Goal: Information Seeking & Learning: Learn about a topic

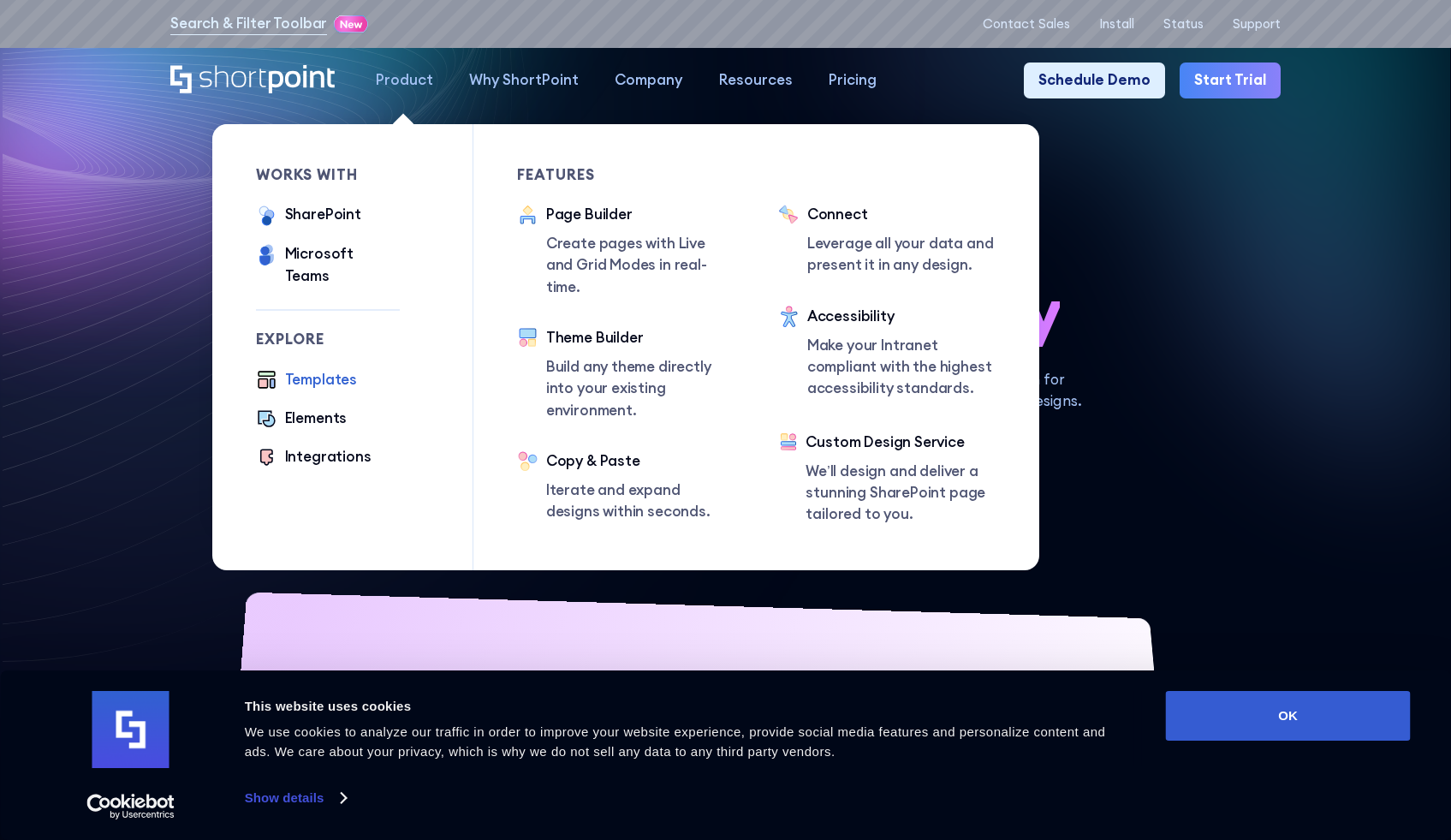
click at [316, 369] on div "Templates" at bounding box center [321, 380] width 72 height 21
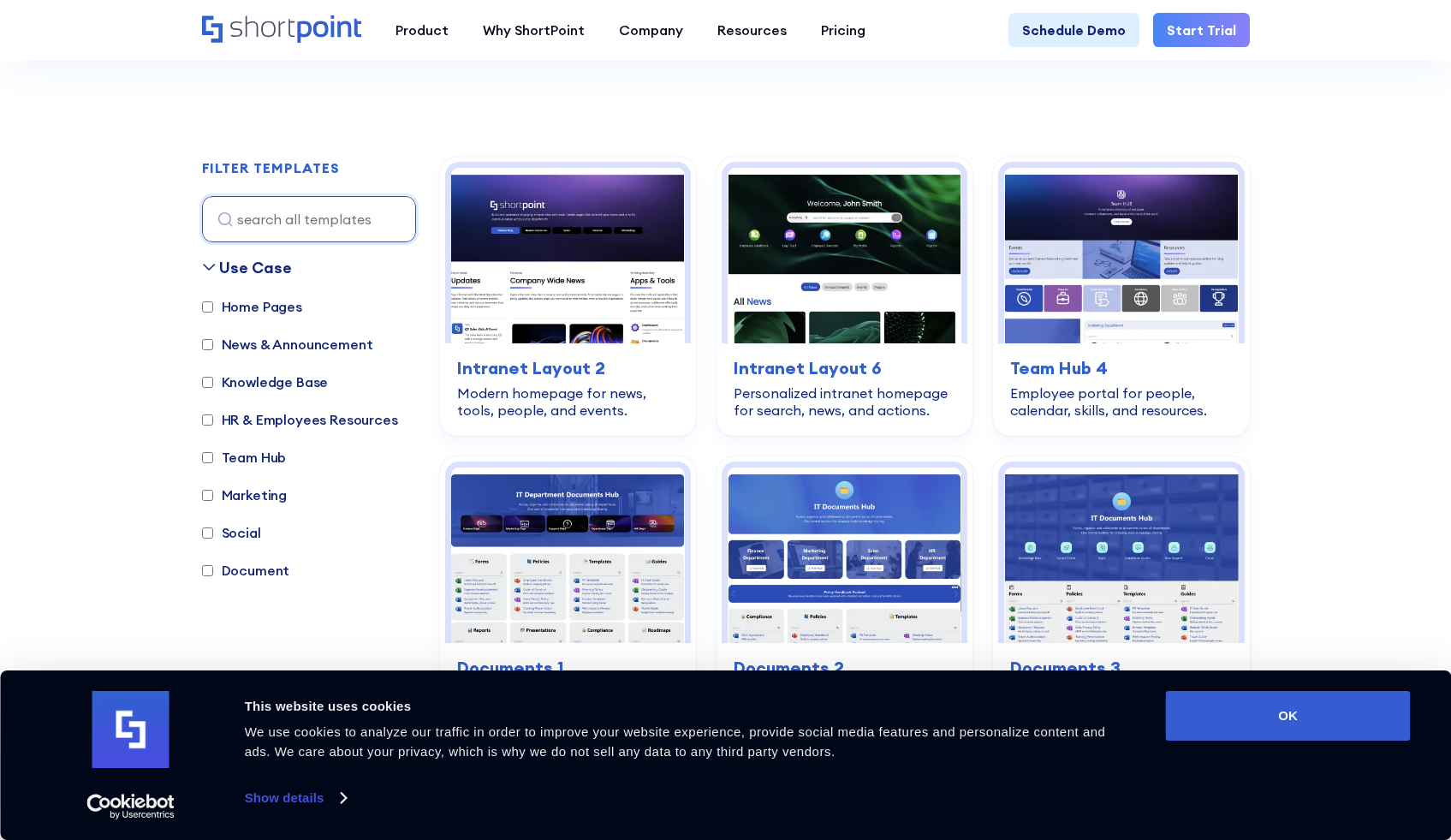
scroll to position [441, 0]
click at [258, 573] on label "Document" at bounding box center [246, 568] width 88 height 20
click at [213, 573] on input "Document" at bounding box center [208, 570] width 12 height 12
checkbox input "true"
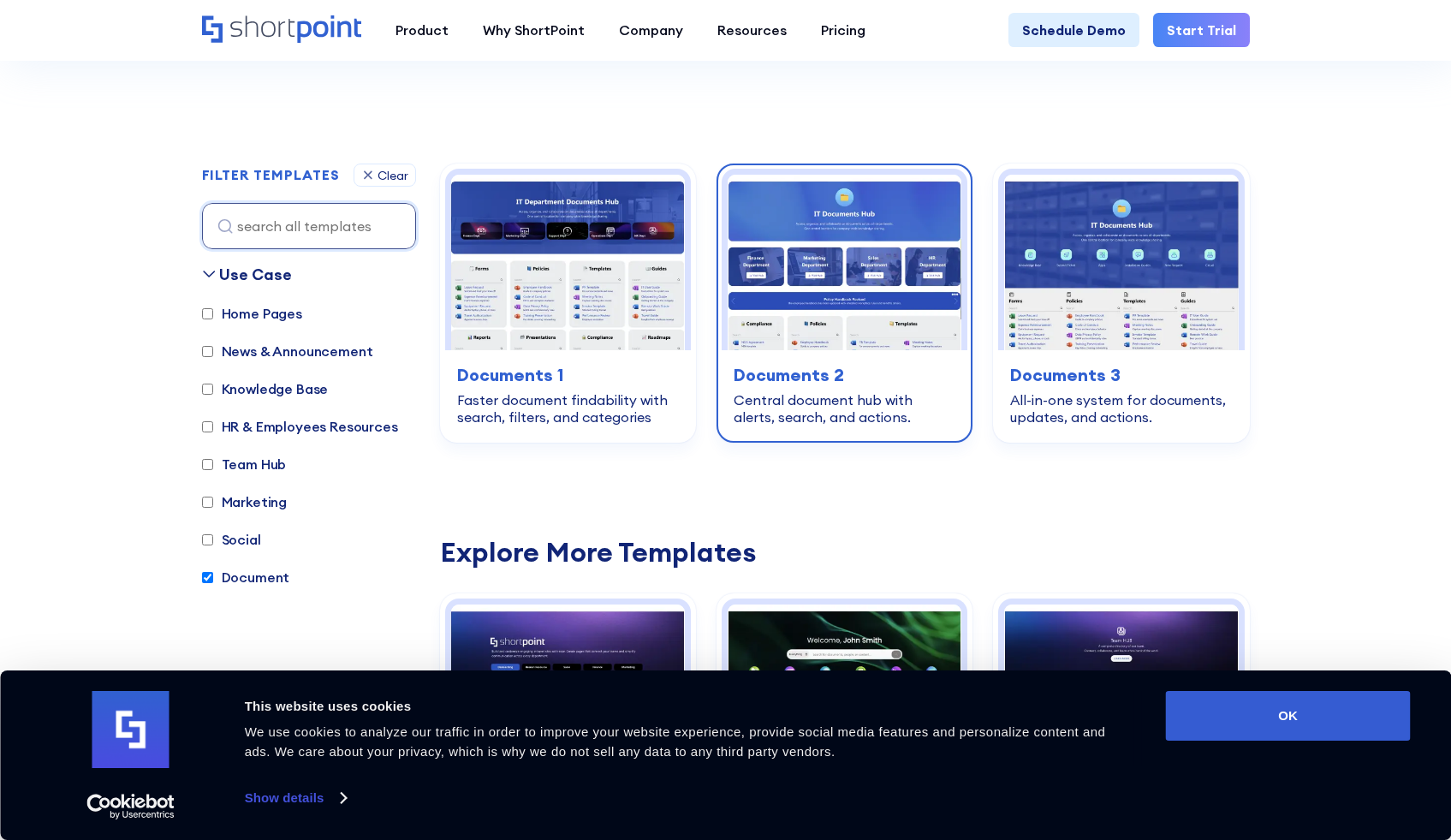
scroll to position [431, 0]
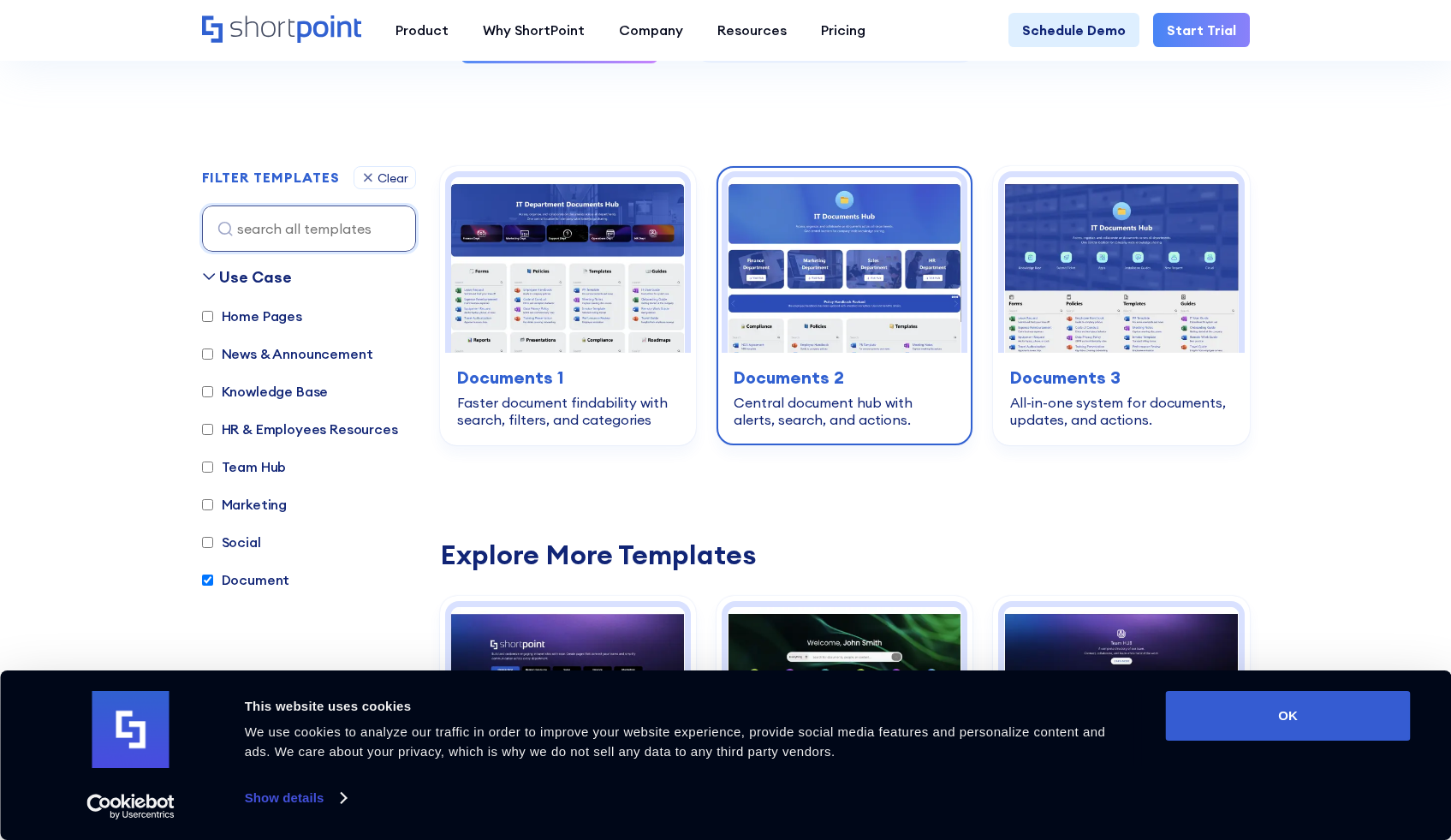
click at [892, 223] on img at bounding box center [844, 264] width 234 height 176
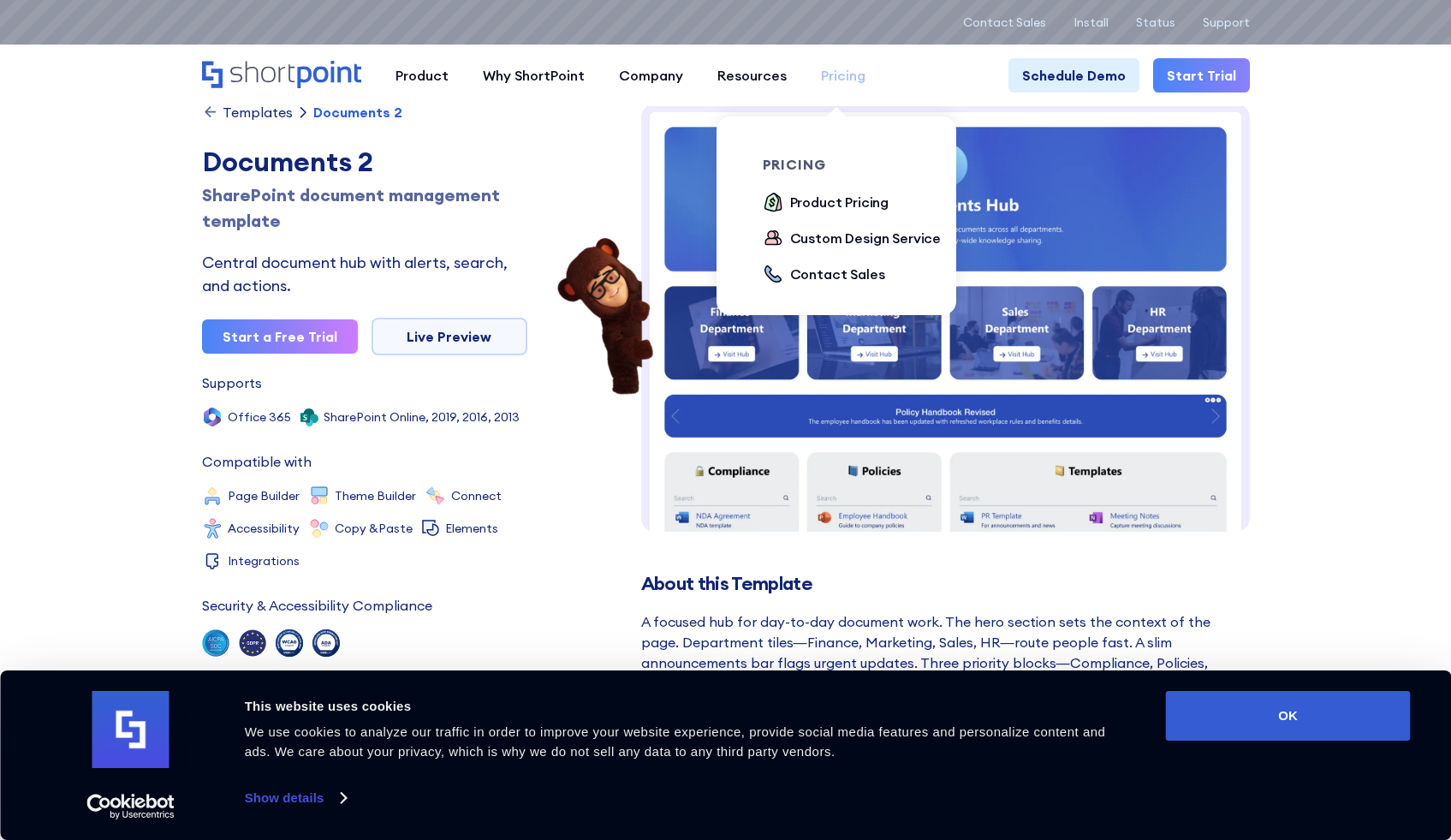
click at [834, 74] on div "Pricing" at bounding box center [843, 75] width 44 height 20
click at [847, 245] on div "Custom Design Service" at bounding box center [866, 237] width 152 height 20
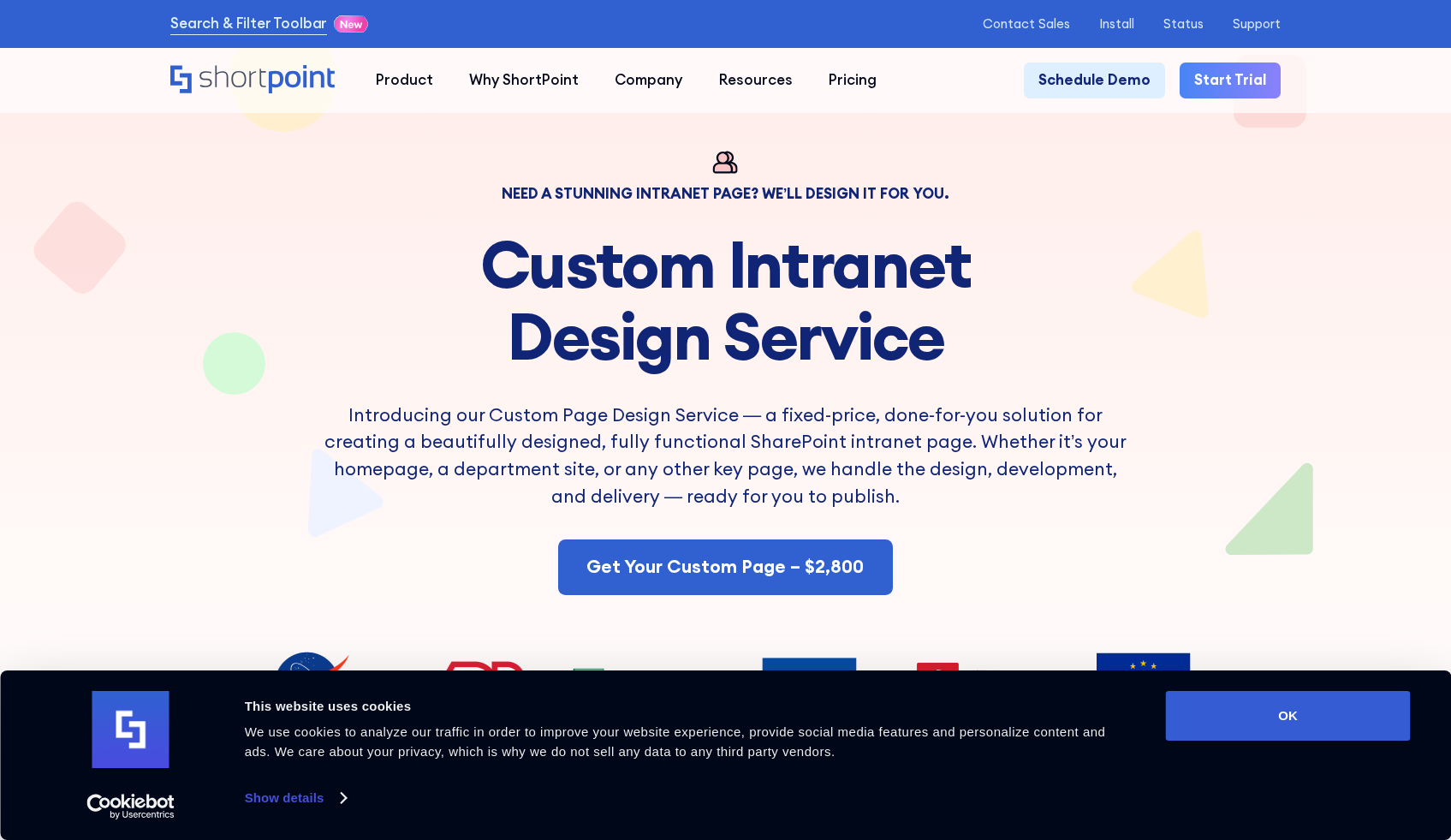
scroll to position [32, 0]
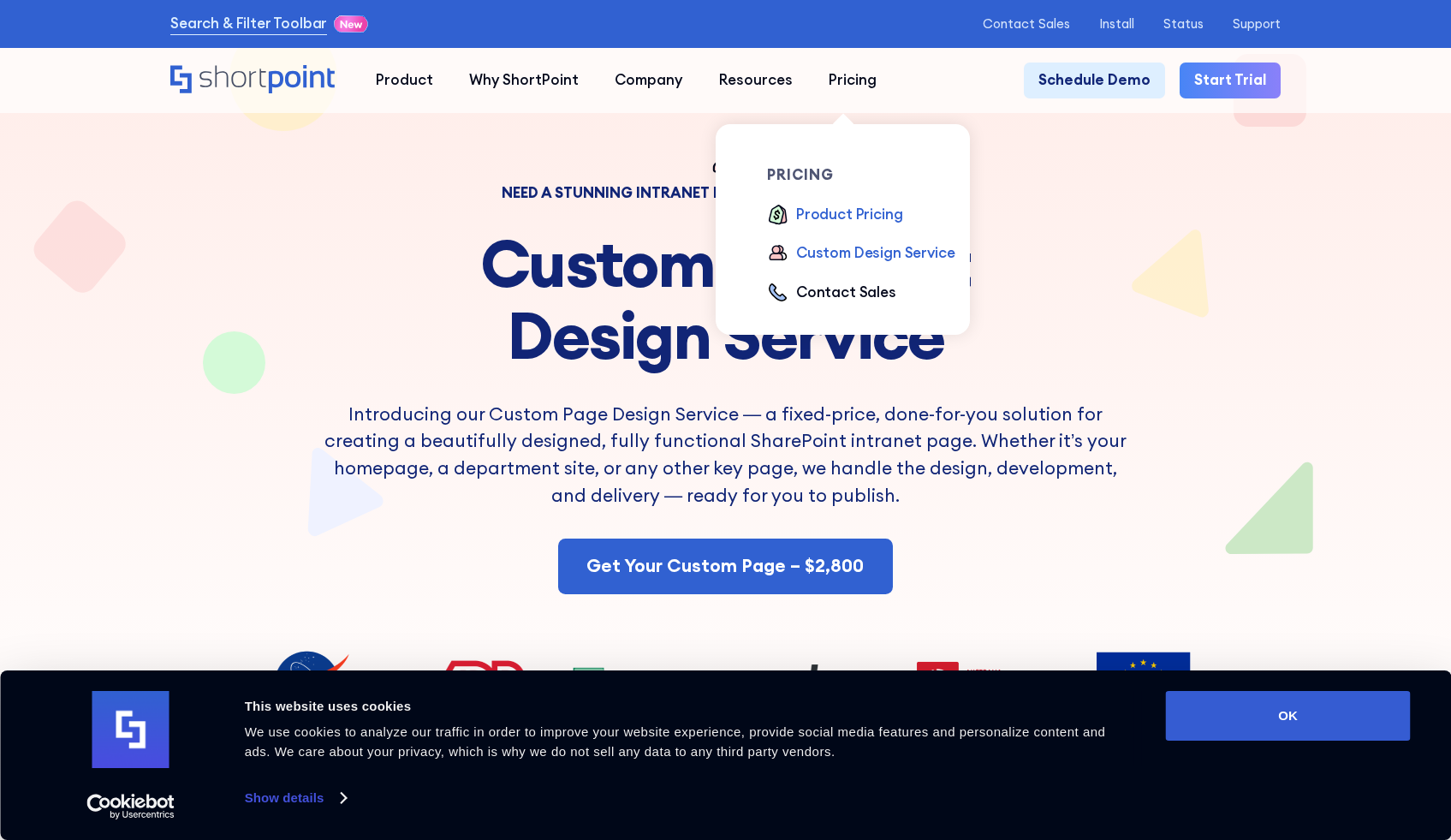
click at [816, 217] on div "Product Pricing" at bounding box center [849, 214] width 106 height 21
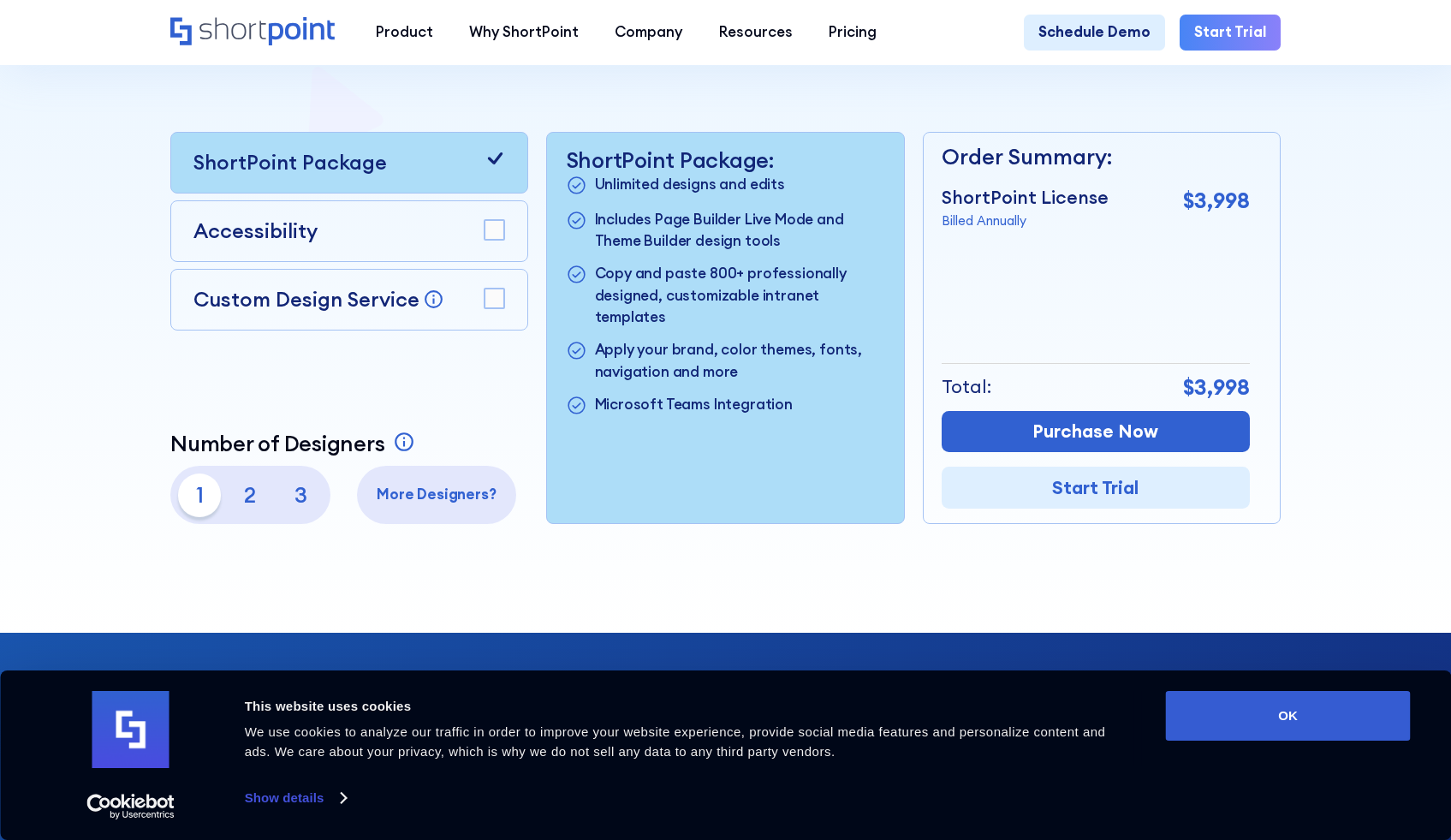
scroll to position [435, 0]
